Goal: Obtain resource: Download file/media

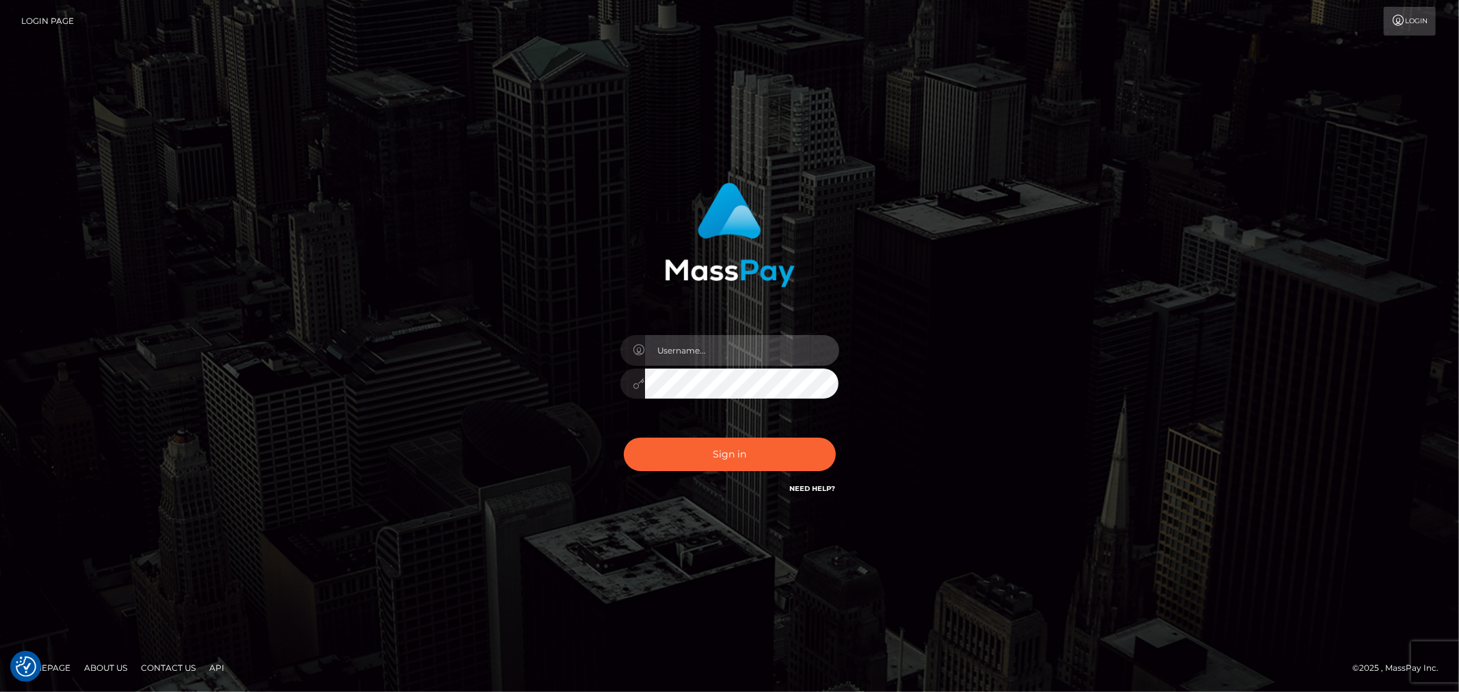
click at [705, 339] on input "text" at bounding box center [742, 350] width 194 height 31
type input "ashbil"
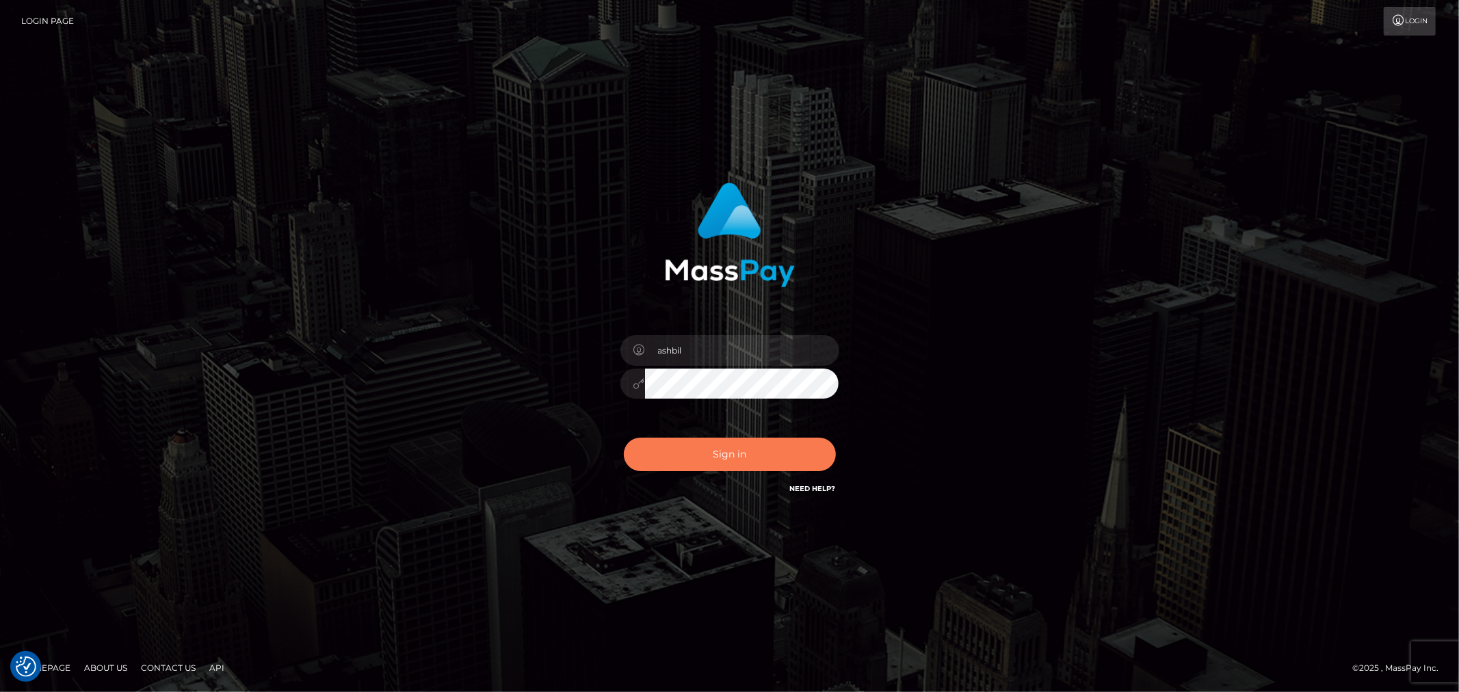
click at [713, 455] on button "Sign in" at bounding box center [730, 455] width 212 height 34
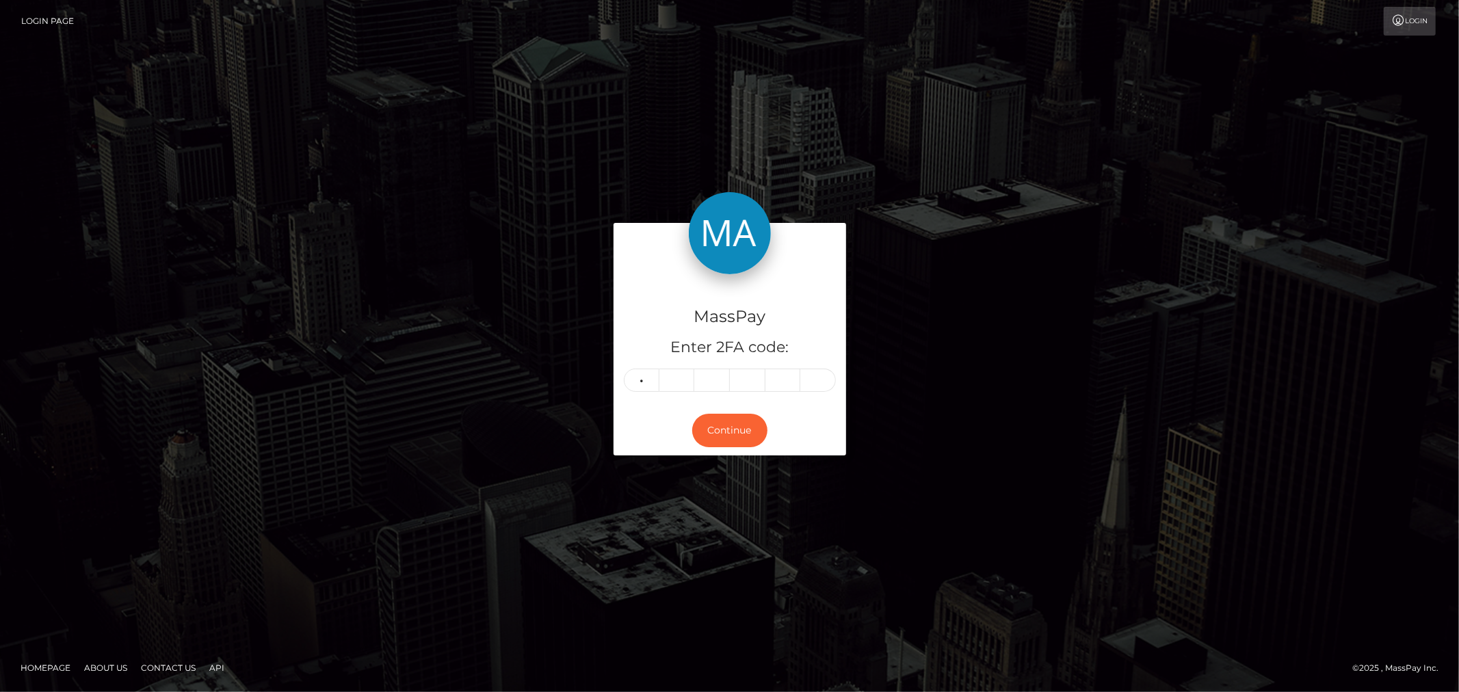
type input "7"
type input "9"
type input "4"
type input "0"
type input "6"
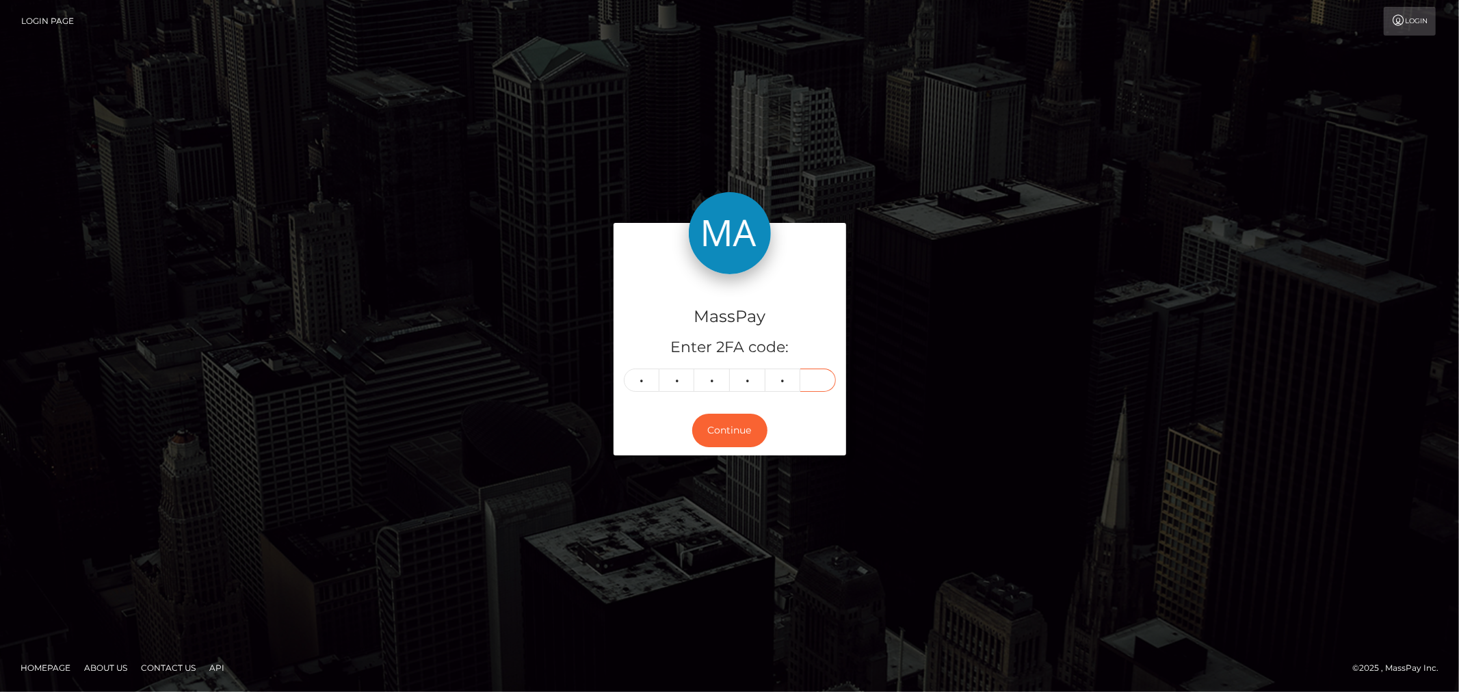
type input "7"
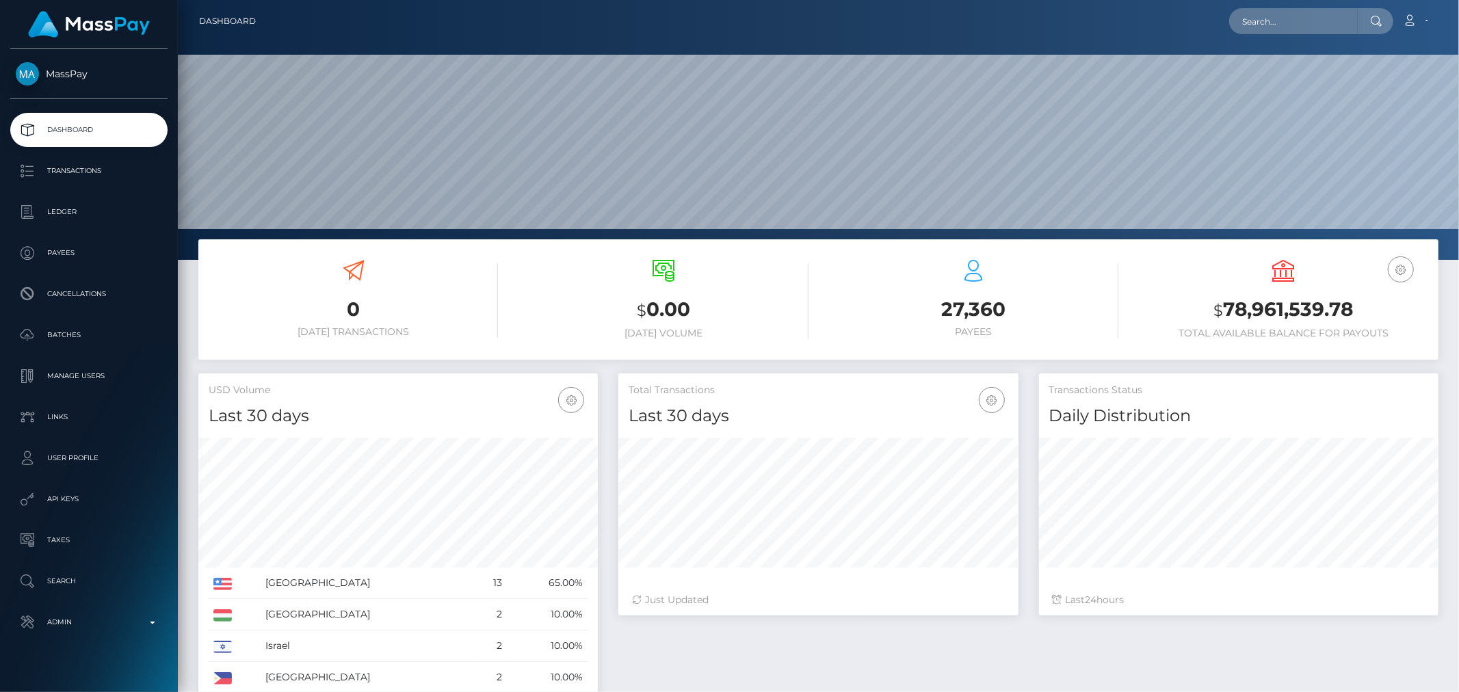
scroll to position [242, 400]
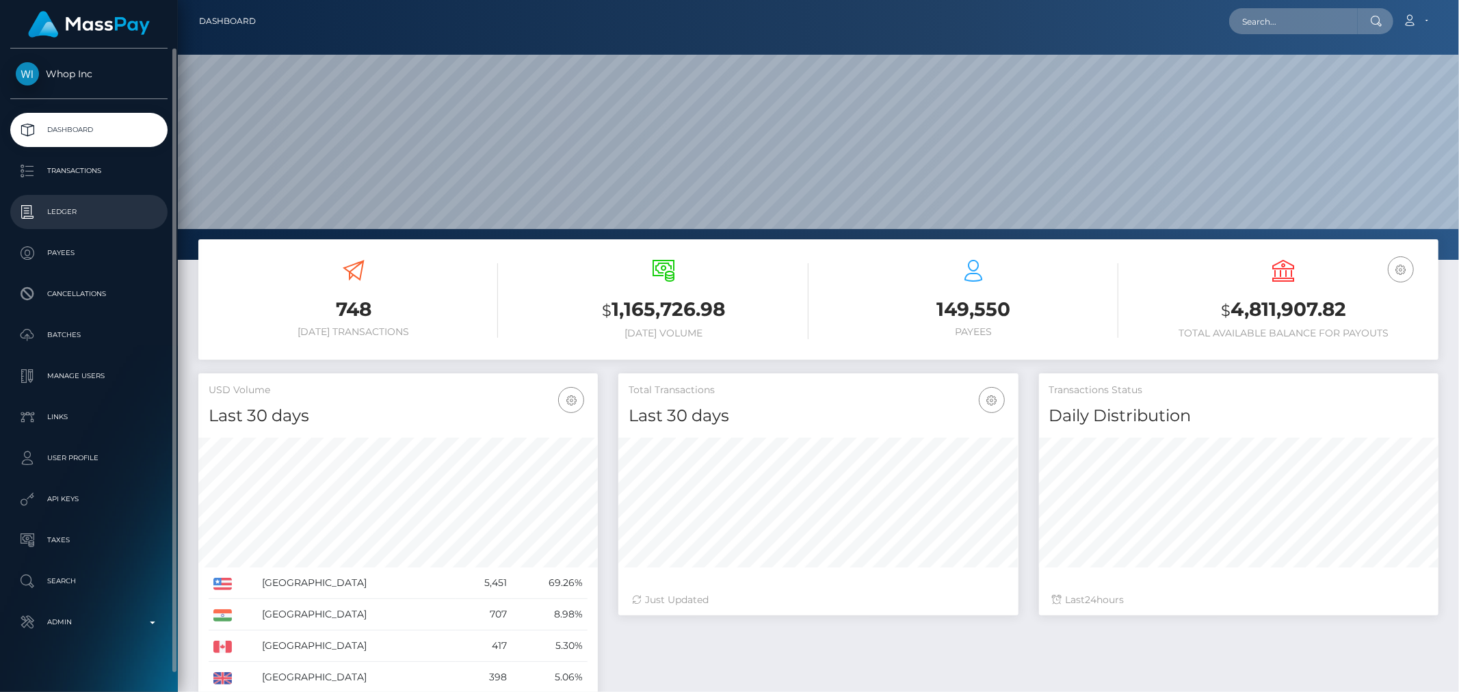
click at [31, 210] on p "Ledger" at bounding box center [89, 212] width 146 height 21
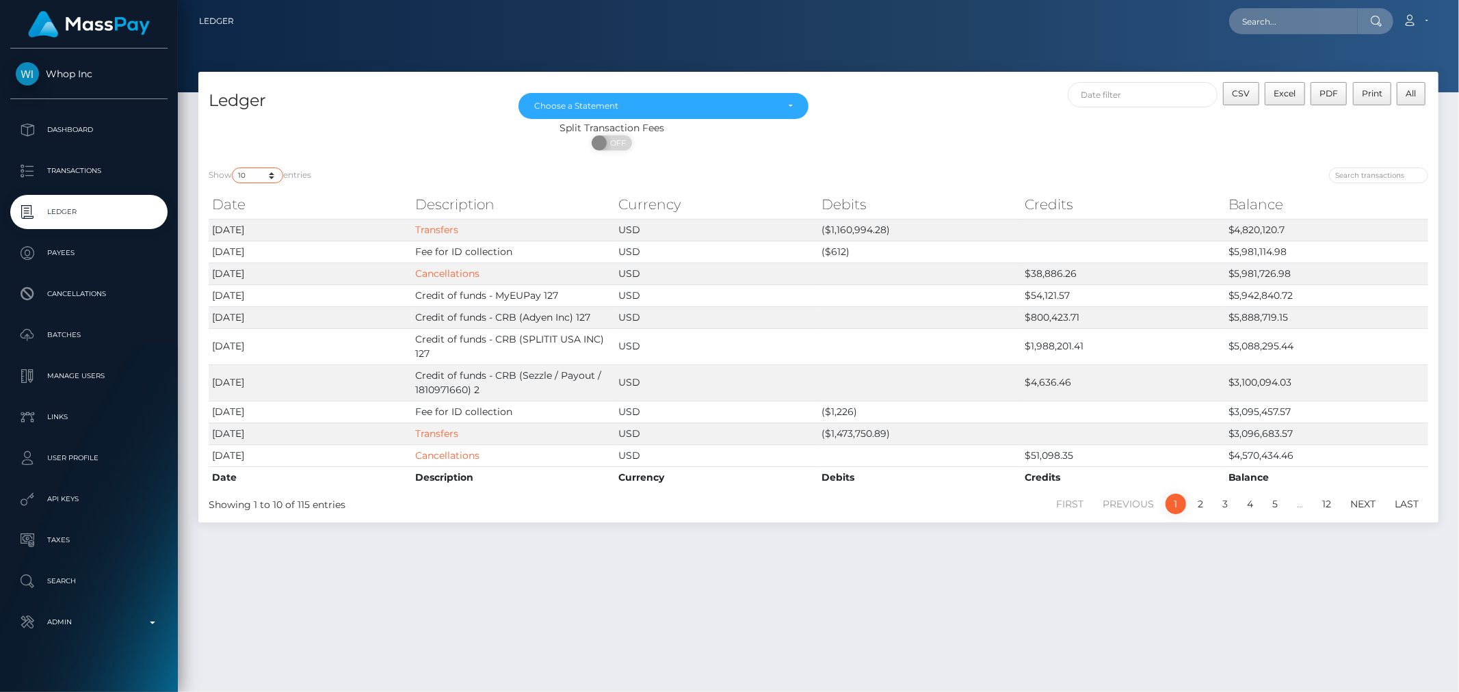
click at [272, 172] on select "10 25 50 100 250" at bounding box center [257, 176] width 51 height 16
select select "250"
click at [233, 168] on select "10 25 50 100 250" at bounding box center [257, 176] width 51 height 16
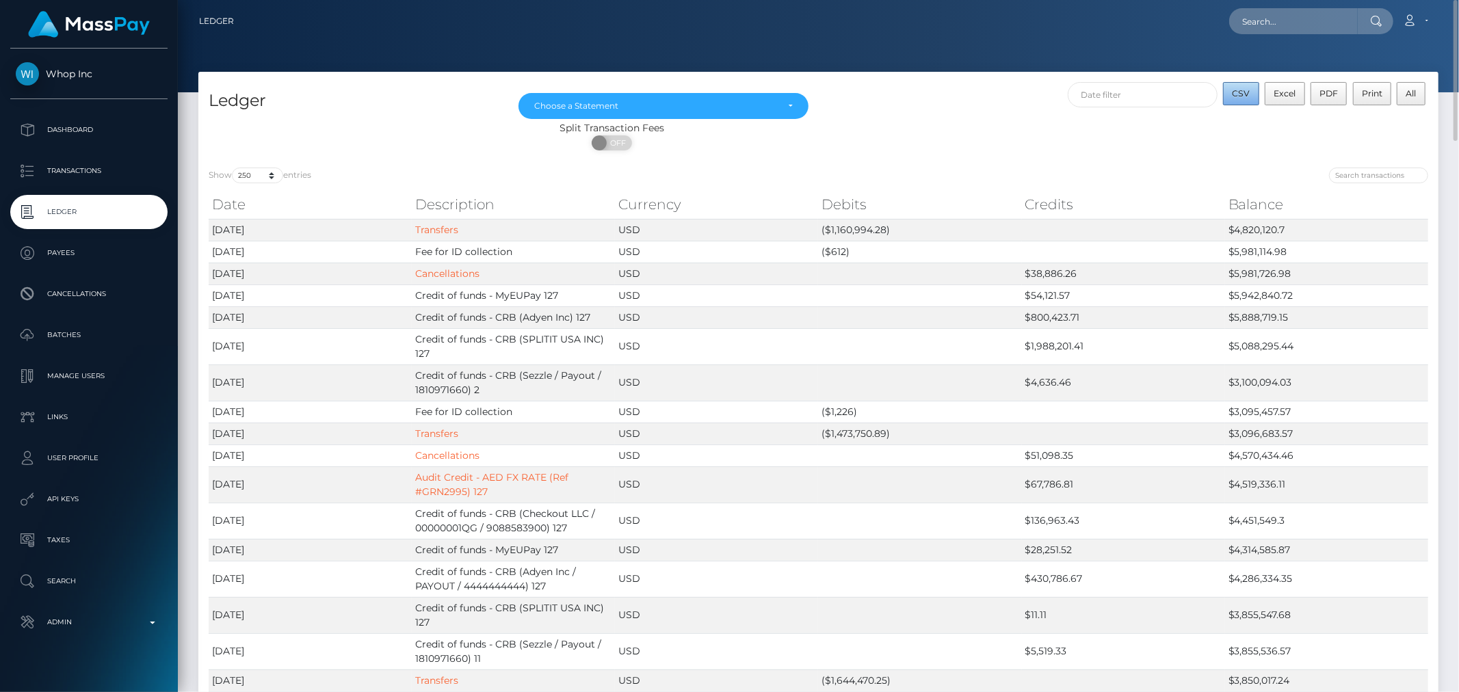
click at [1254, 91] on button "CSV" at bounding box center [1241, 93] width 36 height 23
